Goal: Task Accomplishment & Management: Manage account settings

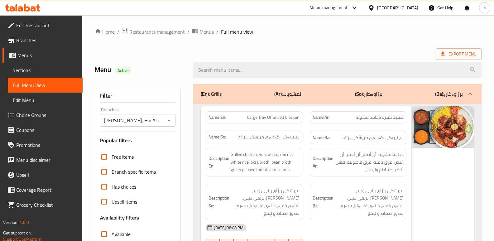
scroll to position [1317, 0]
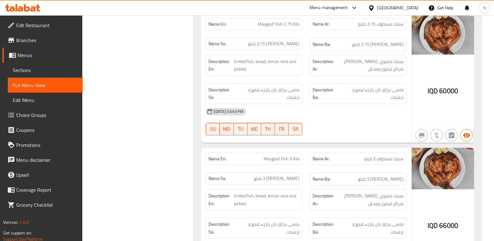
click at [31, 6] on icon at bounding box center [22, 7] width 35 height 7
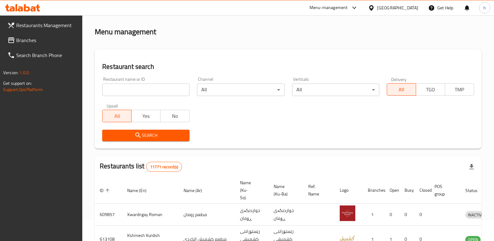
scroll to position [81, 0]
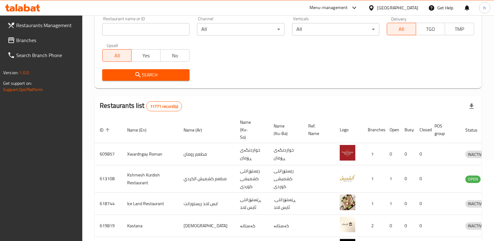
click at [51, 36] on link "Branches" at bounding box center [42, 40] width 80 height 15
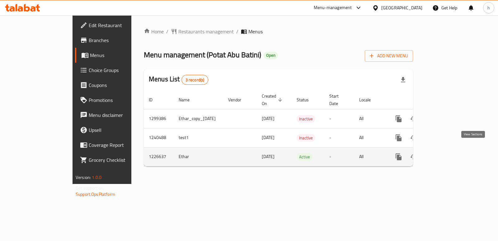
click at [448, 153] on icon "enhanced table" at bounding box center [443, 156] width 7 height 7
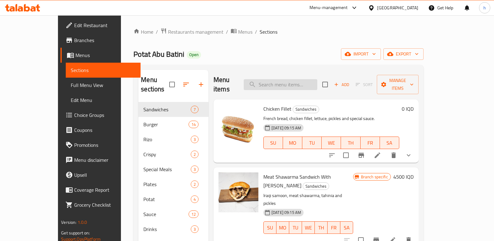
click at [296, 79] on input "search" at bounding box center [281, 84] width 74 height 11
paste input "Meat Shawarma Dish"
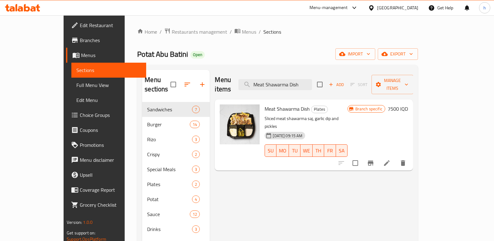
type input "Meat Shawarma Dish"
click at [374, 159] on icon "Branch-specific-item" at bounding box center [370, 162] width 7 height 7
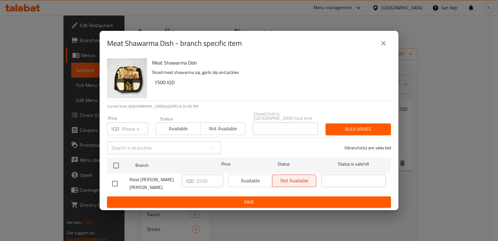
click at [385, 47] on icon "close" at bounding box center [383, 43] width 7 height 7
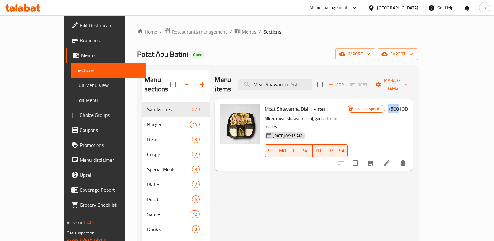
drag, startPoint x: 452, startPoint y: 98, endPoint x: 462, endPoint y: 99, distance: 10.3
click at [408, 104] on h6 "7500 IQD" at bounding box center [398, 108] width 20 height 9
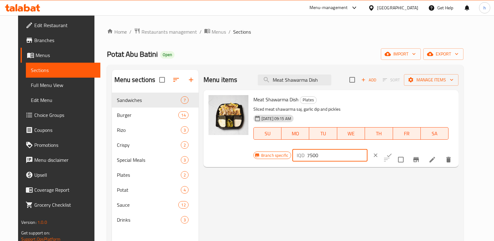
drag, startPoint x: 399, startPoint y: 103, endPoint x: 361, endPoint y: 95, distance: 38.9
click at [361, 148] on div "Branch specific IQD 7500 ​" at bounding box center [329, 155] width 152 height 14
click at [392, 152] on icon "ok" at bounding box center [389, 155] width 6 height 6
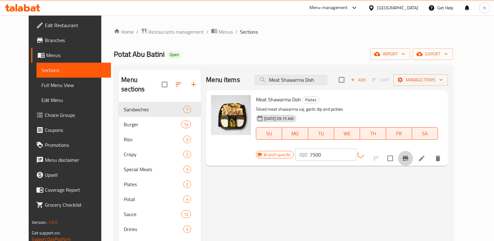
click at [408, 156] on icon "Branch-specific-item" at bounding box center [406, 158] width 6 height 5
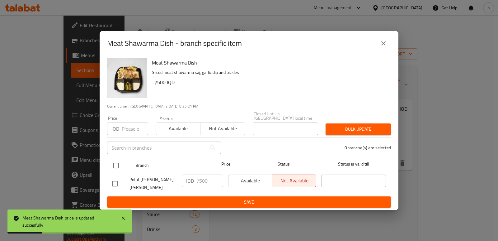
click at [116, 165] on input "checkbox" at bounding box center [116, 165] width 13 height 13
checkbox input "true"
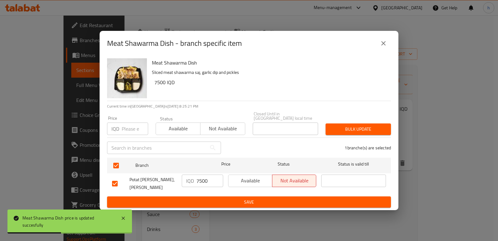
drag, startPoint x: 198, startPoint y: 178, endPoint x: 166, endPoint y: 174, distance: 32.3
click at [166, 174] on div "Potat Abu Batini, Al Ashar IQD 7500 ​ Available Not available ​" at bounding box center [249, 183] width 279 height 23
click at [222, 198] on span "Save" at bounding box center [249, 202] width 274 height 8
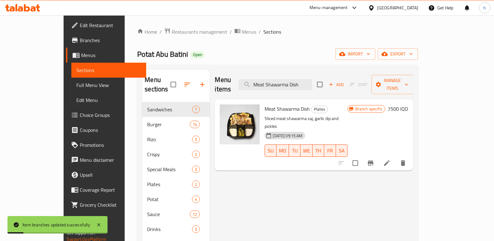
click at [76, 82] on span "Full Menu View" at bounding box center [108, 84] width 65 height 7
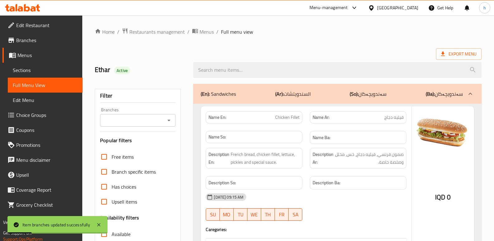
click at [121, 118] on input "Branches" at bounding box center [132, 120] width 61 height 9
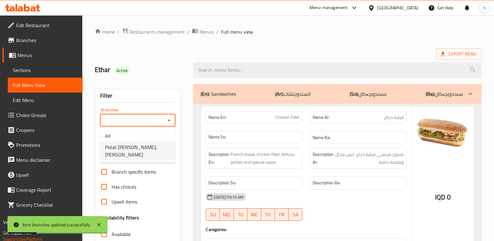
click at [138, 147] on span "Potat Abu Batini, Al Ashar" at bounding box center [137, 150] width 65 height 15
type input "Potat Abu Batini, Al Ashar"
click at [228, 72] on input "search" at bounding box center [337, 70] width 288 height 16
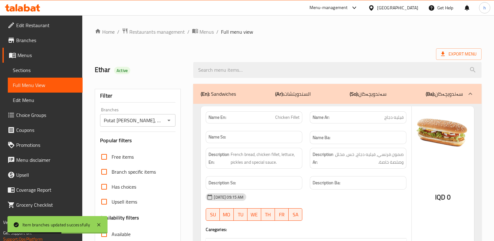
paste input "Meat Shawarma Dish"
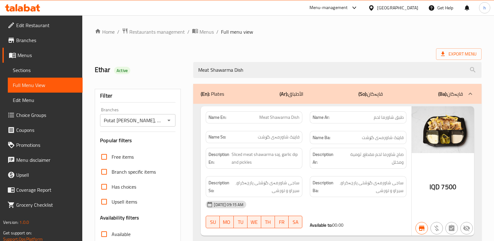
type input "Meat Shawarma Dish"
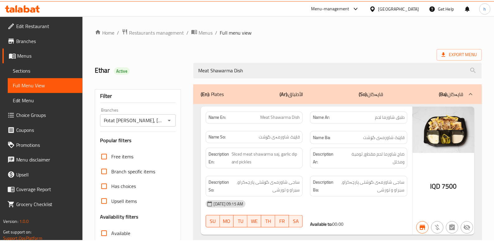
scroll to position [91, 0]
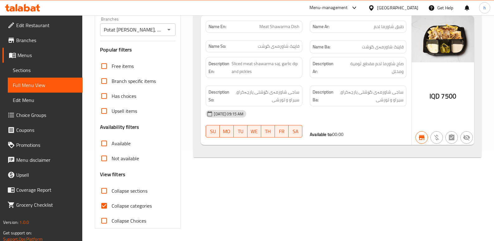
click at [61, 74] on link "Sections" at bounding box center [45, 70] width 75 height 15
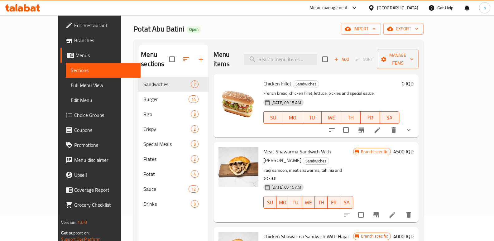
scroll to position [21, 0]
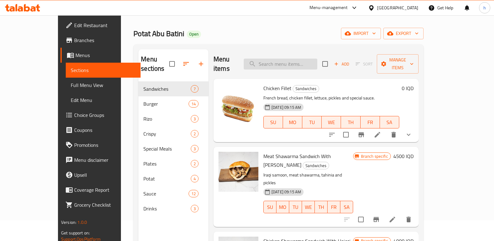
click at [307, 60] on input "search" at bounding box center [281, 64] width 74 height 11
paste input "Chicken Shawarma Dish"
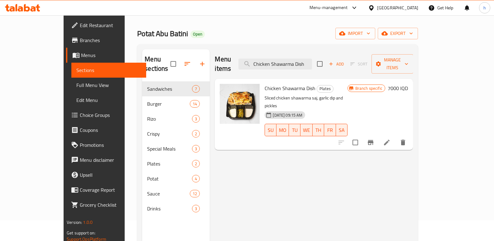
type input "Chicken Shawarma Dish"
click at [408, 84] on h6 "7000 IQD" at bounding box center [398, 88] width 20 height 9
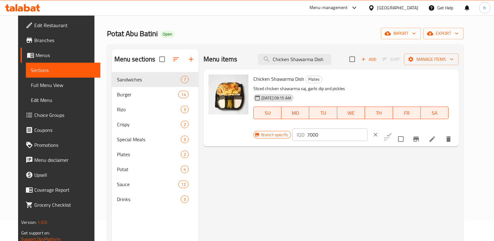
drag, startPoint x: 408, startPoint y: 81, endPoint x: 363, endPoint y: 74, distance: 45.4
click at [363, 74] on div "Chicken Shawarma Dish Plates Sliced chicken shawarma saj, garlic dip and pickle…" at bounding box center [353, 108] width 205 height 72
click at [396, 128] on button "ok" at bounding box center [389, 135] width 14 height 14
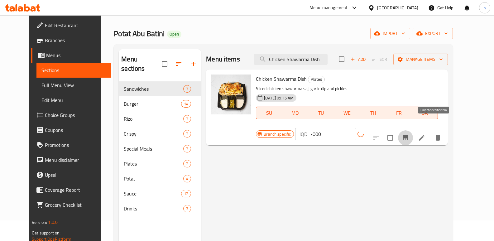
click at [408, 135] on icon "Branch-specific-item" at bounding box center [406, 137] width 6 height 5
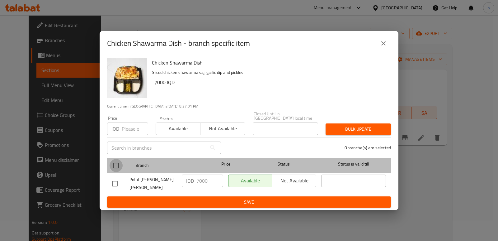
click at [115, 166] on input "checkbox" at bounding box center [116, 165] width 13 height 13
checkbox input "true"
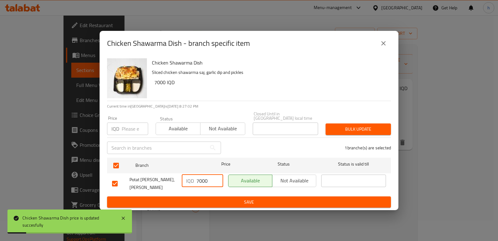
drag, startPoint x: 208, startPoint y: 182, endPoint x: 177, endPoint y: 171, distance: 32.8
click at [179, 173] on div "Potat Abu Batini, Al Ashar IQD 7000 ​ Available Not available ​" at bounding box center [249, 183] width 279 height 23
click at [229, 198] on span "Save" at bounding box center [249, 202] width 274 height 8
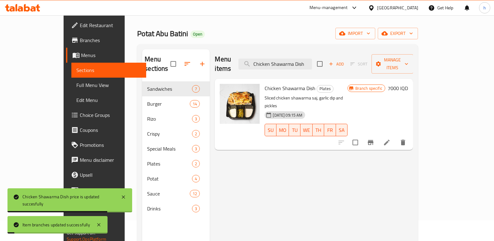
click at [76, 82] on span "Full Menu View" at bounding box center [108, 84] width 65 height 7
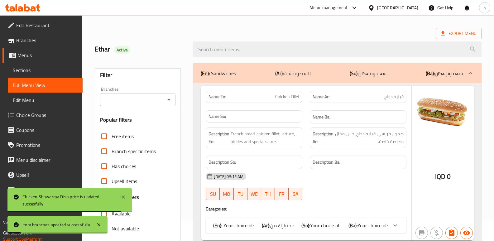
click at [123, 100] on input "Branches" at bounding box center [132, 99] width 61 height 9
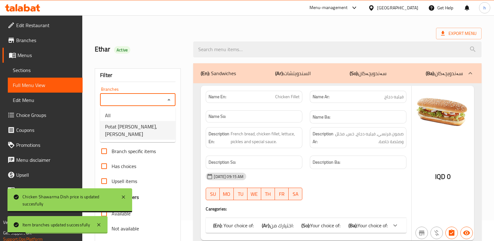
click at [133, 129] on span "Potat Abu Batini, Al Ashar" at bounding box center [137, 130] width 65 height 15
type input "Potat Abu Batini, Al Ashar"
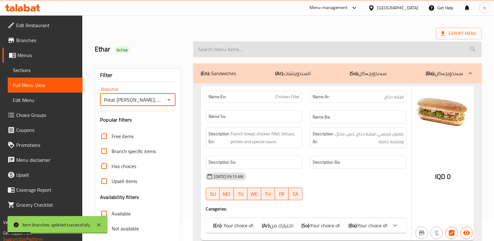
click at [252, 48] on input "search" at bounding box center [337, 49] width 288 height 16
paste input "Chicken Shawarma Dish"
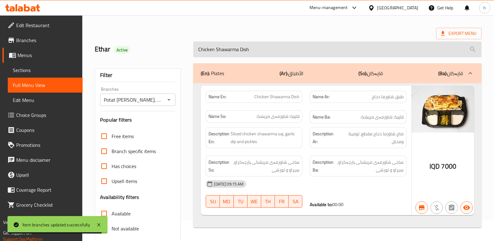
type input "Chicken Shawarma Dish"
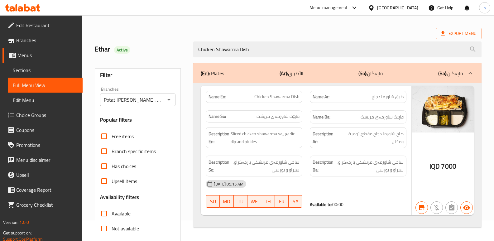
click at [242, 25] on div "Home / Restaurants management / Menus / Full menu view Export Menu Ethar Active…" at bounding box center [288, 152] width 387 height 291
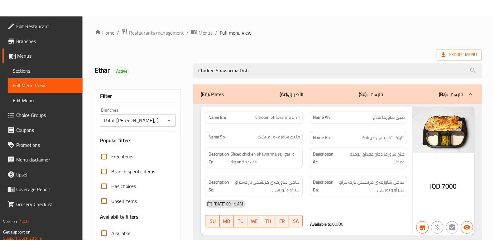
scroll to position [91, 0]
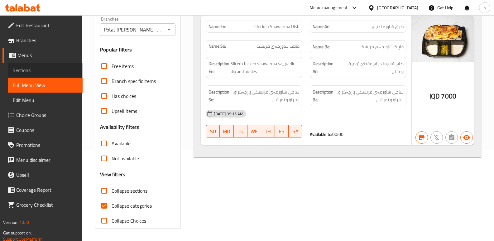
click at [22, 74] on span "Sections" at bounding box center [45, 69] width 65 height 7
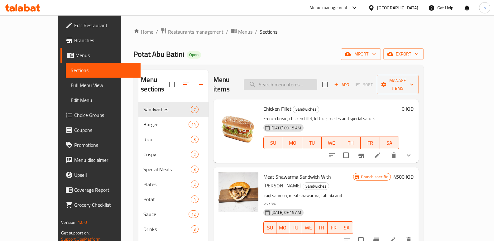
click at [296, 79] on input "search" at bounding box center [281, 84] width 74 height 11
paste input "Chicken Heisenberg Special Meal"
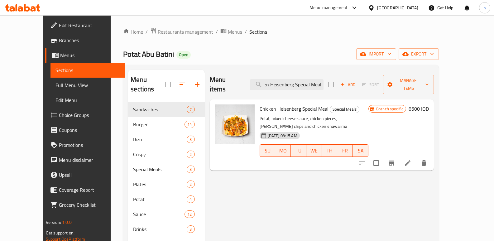
type input "Chicken Heisenberg Special Meal"
click at [416, 157] on li at bounding box center [407, 162] width 17 height 11
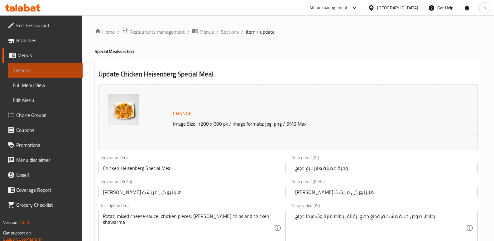
click at [57, 69] on span "Sections" at bounding box center [45, 69] width 65 height 7
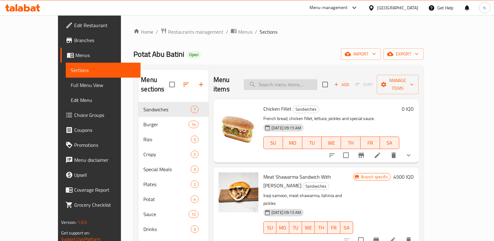
click at [306, 79] on input "search" at bounding box center [281, 84] width 74 height 11
paste input "Chicken Heisenberg Special Meal"
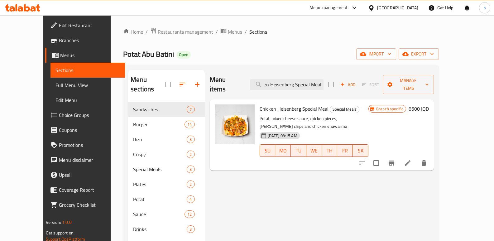
type input "Chicken Heisenberg Special Meal"
click at [394, 160] on icon "Branch-specific-item" at bounding box center [392, 162] width 6 height 5
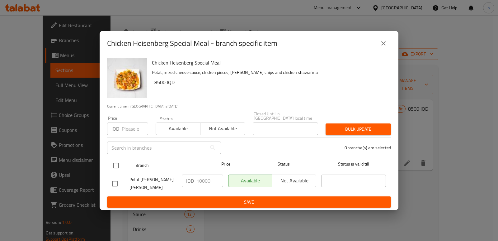
click at [116, 163] on input "checkbox" at bounding box center [116, 165] width 13 height 13
checkbox input "true"
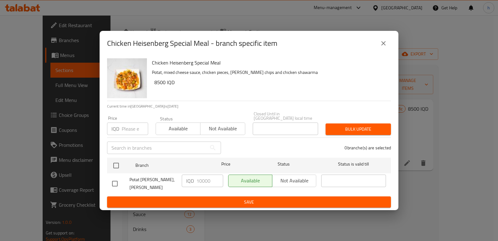
checkbox input "true"
drag, startPoint x: 212, startPoint y: 181, endPoint x: 157, endPoint y: 172, distance: 55.9
click at [157, 172] on div "Potat Abu Batini, Al Ashar IQD 10000 ​ Available Not available ​" at bounding box center [249, 183] width 279 height 23
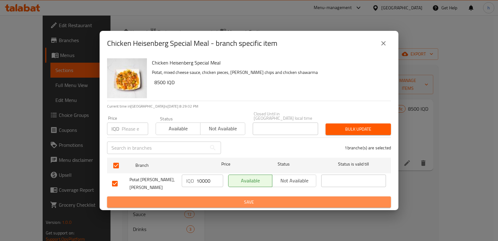
click at [235, 198] on span "Save" at bounding box center [249, 202] width 274 height 8
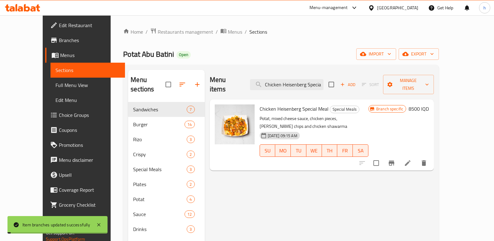
click at [429, 104] on h6 "8500 IQD" at bounding box center [418, 108] width 20 height 9
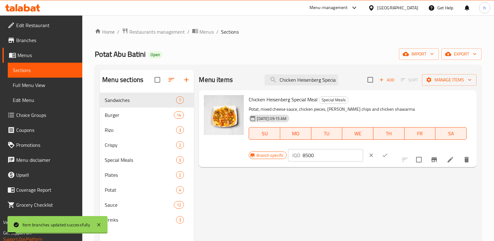
drag, startPoint x: 401, startPoint y: 99, endPoint x: 280, endPoint y: 122, distance: 123.3
click at [261, 114] on div "Chicken Heisenberg Special Meal Special Meals Potat, mixed cheese sauce, chicke…" at bounding box center [360, 129] width 228 height 72
paste input "100"
type input "10000"
click at [388, 152] on icon "ok" at bounding box center [385, 155] width 6 height 6
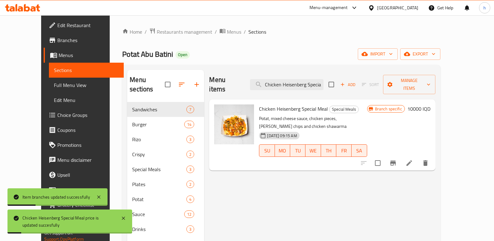
click at [413, 159] on icon at bounding box center [408, 162] width 7 height 7
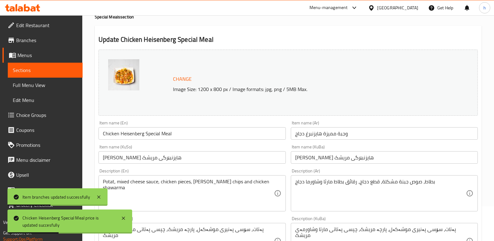
scroll to position [47, 0]
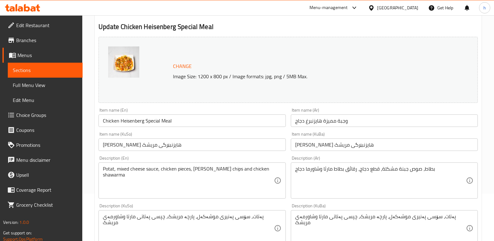
click at [237, 144] on input "ژەمی تایبەتی هایزنبێرگی مریشک" at bounding box center [191, 144] width 187 height 12
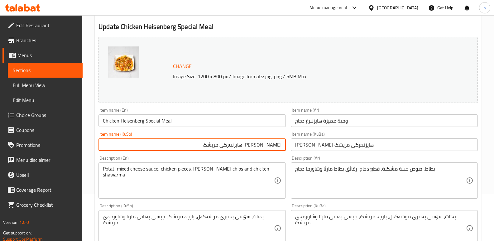
click at [372, 144] on input "ژەمی تایبەتی هایزنبێرگی مریشک" at bounding box center [384, 144] width 187 height 12
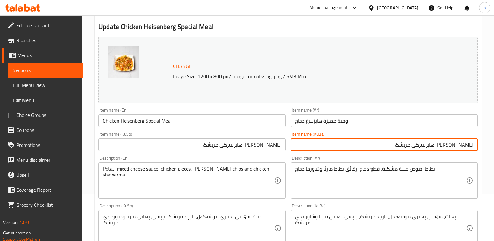
click at [368, 119] on input "وجبة مميزة هايزنبرغ دجاج" at bounding box center [384, 120] width 187 height 12
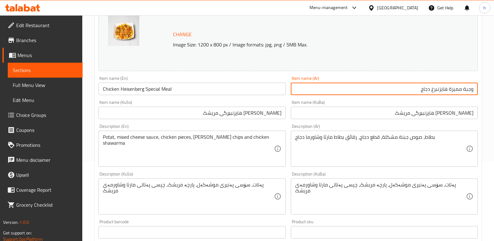
scroll to position [89, 0]
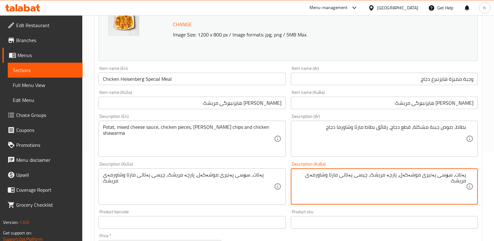
click at [456, 176] on textarea "پەتات، سۆسی پەنیری موشەکەل، پارچە مریشک، چپسی پەتاتی مارتا وشاورمەی مریشک" at bounding box center [380, 187] width 171 height 30
type textarea "پەتات، سۆسی پەنیری موشەکەل، پارچە مریشک، چپسی پەتاتی مارتا وشاورمەی مریشک"
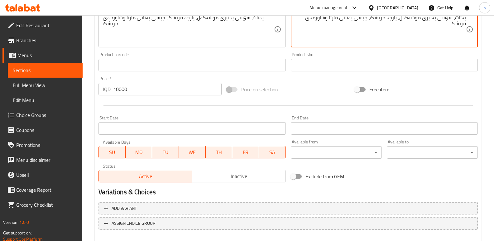
scroll to position [280, 0]
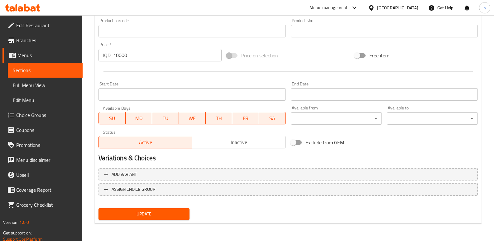
click at [168, 208] on div "Update" at bounding box center [144, 214] width 96 height 17
click at [161, 215] on span "Update" at bounding box center [143, 214] width 81 height 8
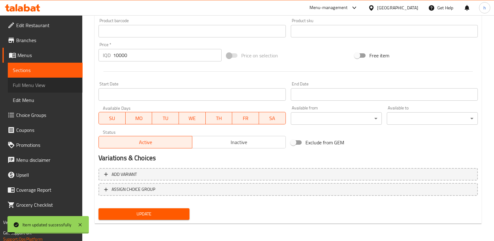
click at [39, 87] on span "Full Menu View" at bounding box center [45, 84] width 65 height 7
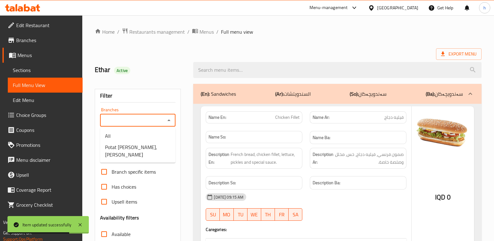
click at [132, 120] on input "Branches" at bounding box center [132, 120] width 61 height 9
drag, startPoint x: 136, startPoint y: 148, endPoint x: 194, endPoint y: 98, distance: 77.3
click at [136, 147] on span "Potat Abu Batini, Al Ashar" at bounding box center [137, 150] width 65 height 15
type input "Potat Abu Batini, Al Ashar"
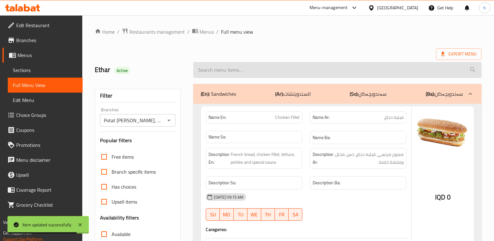
click at [233, 74] on input "search" at bounding box center [337, 70] width 288 height 16
paste input "Chicken Heisenberg Special Meal"
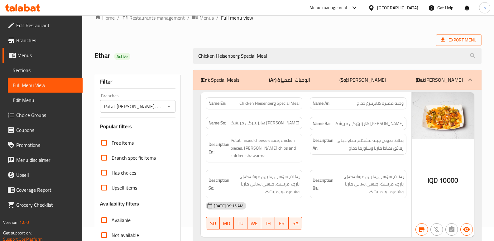
scroll to position [16, 0]
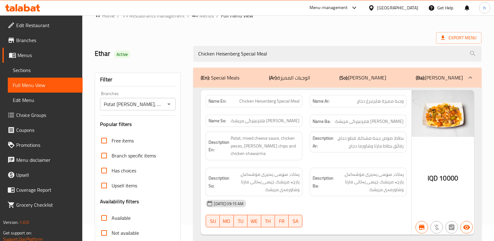
type input "Chicken Heisenberg Special Meal"
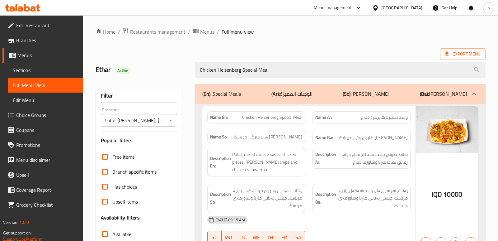
scroll to position [91, 0]
